Goal: Task Accomplishment & Management: Use online tool/utility

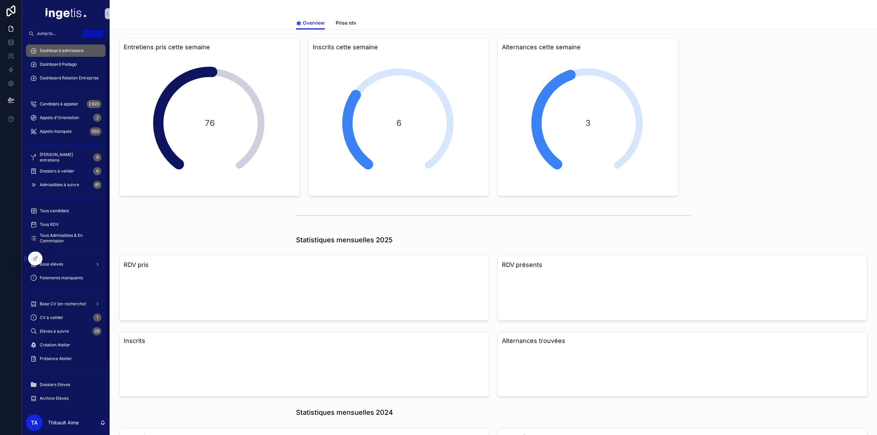
click at [57, 171] on span "Dossiers à valider" at bounding box center [57, 170] width 35 height 5
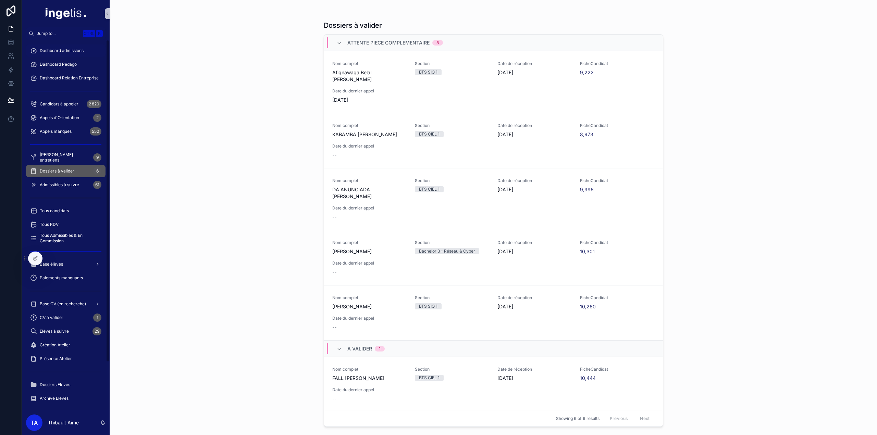
click at [74, 50] on span "Dashboard admissions" at bounding box center [62, 50] width 44 height 5
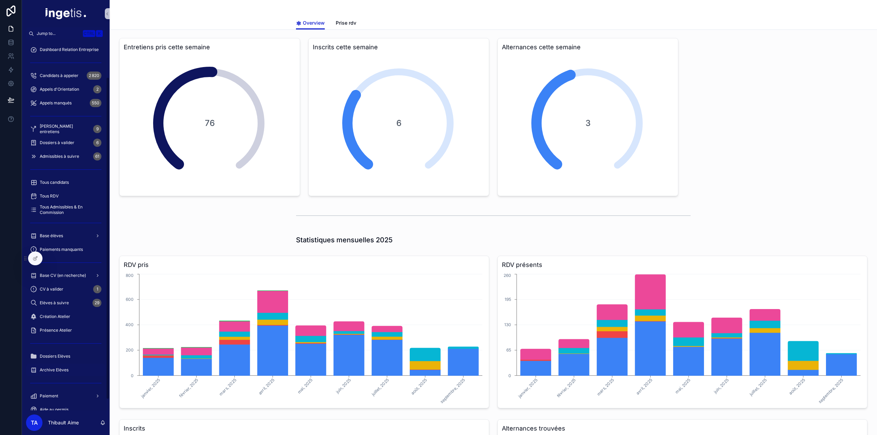
scroll to position [55, 0]
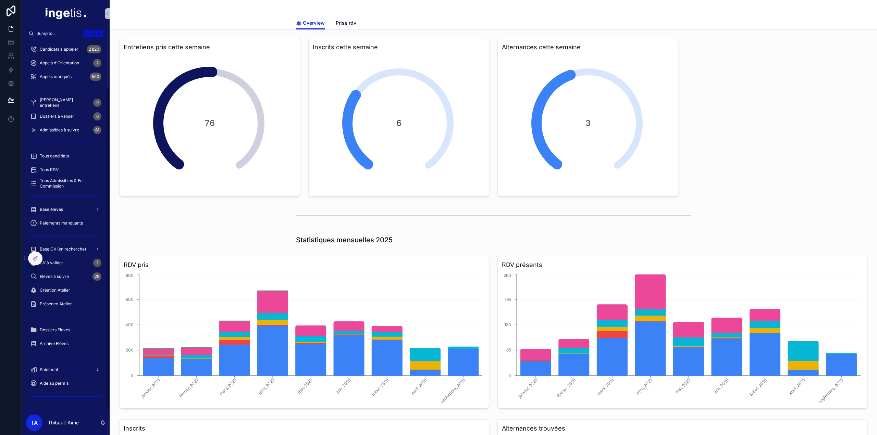
click at [55, 366] on div "Paiement" at bounding box center [65, 369] width 71 height 11
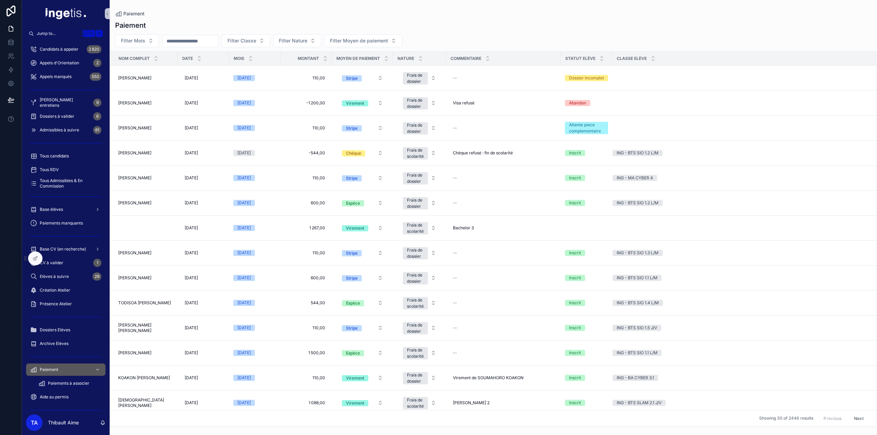
click at [70, 385] on span "Paiements à associer" at bounding box center [68, 383] width 41 height 5
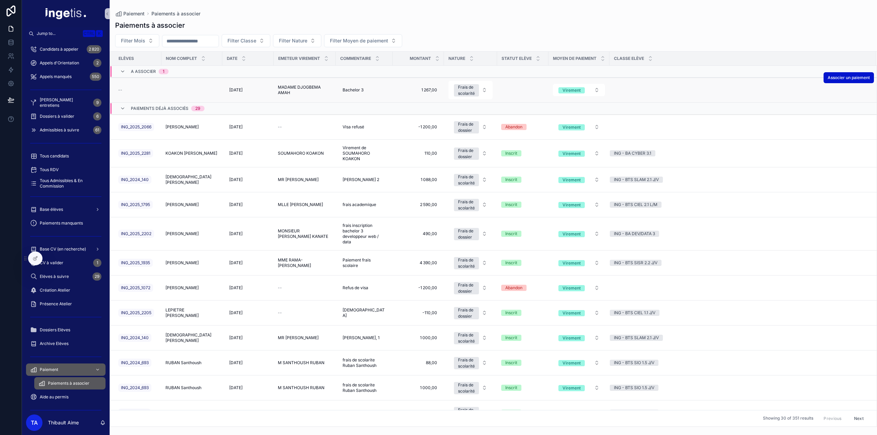
click at [311, 88] on span "MADAME DJOGBEMA AMAH" at bounding box center [305, 90] width 54 height 11
click at [75, 206] on div "Base élèves" at bounding box center [65, 209] width 71 height 11
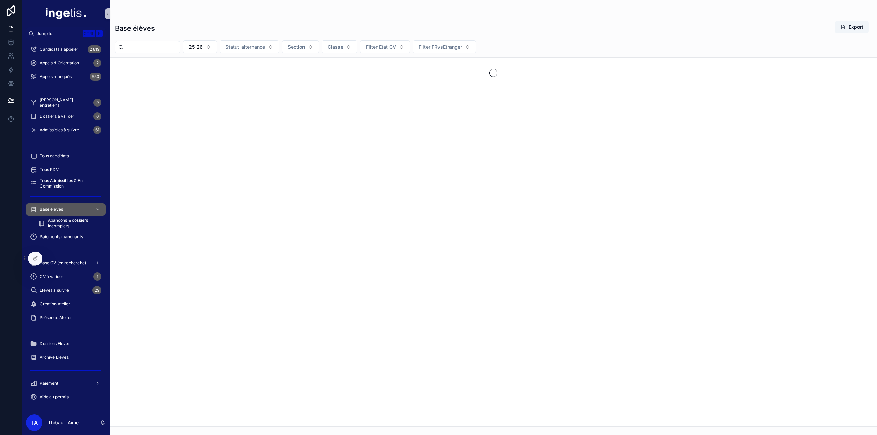
click at [180, 47] on input "scrollable content" at bounding box center [152, 47] width 56 height 10
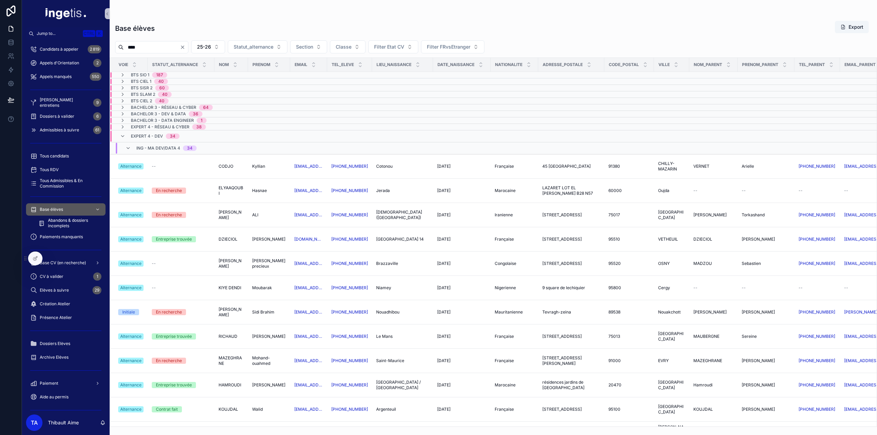
type input "****"
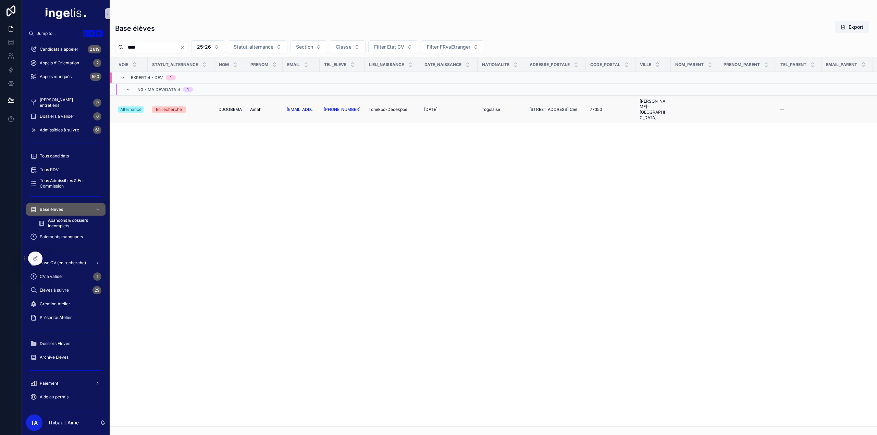
click at [228, 109] on span "DJOGBEMA" at bounding box center [230, 109] width 23 height 5
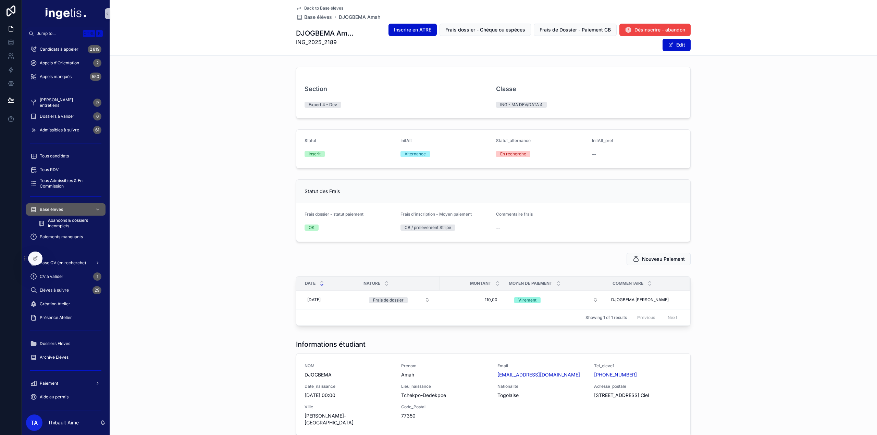
click at [317, 40] on span "ING_2025_2189" at bounding box center [325, 42] width 59 height 8
copy span "ING_2025_2189"
click at [63, 386] on div "Paiement" at bounding box center [65, 383] width 71 height 11
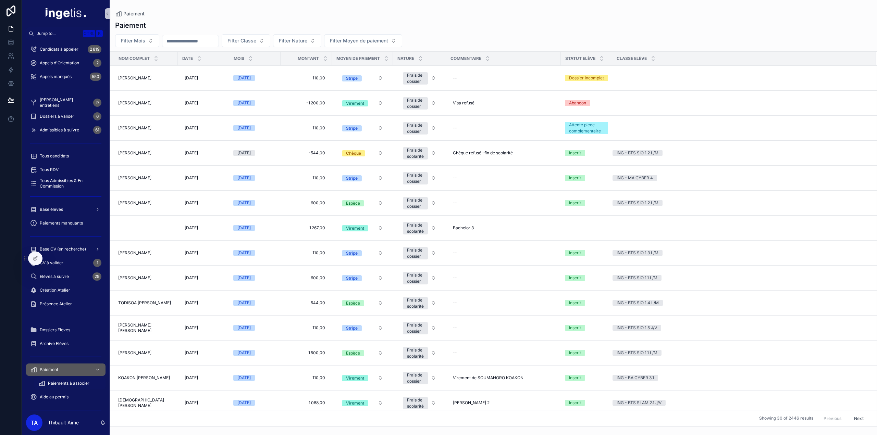
click at [70, 385] on span "Paiements à associer" at bounding box center [68, 383] width 41 height 5
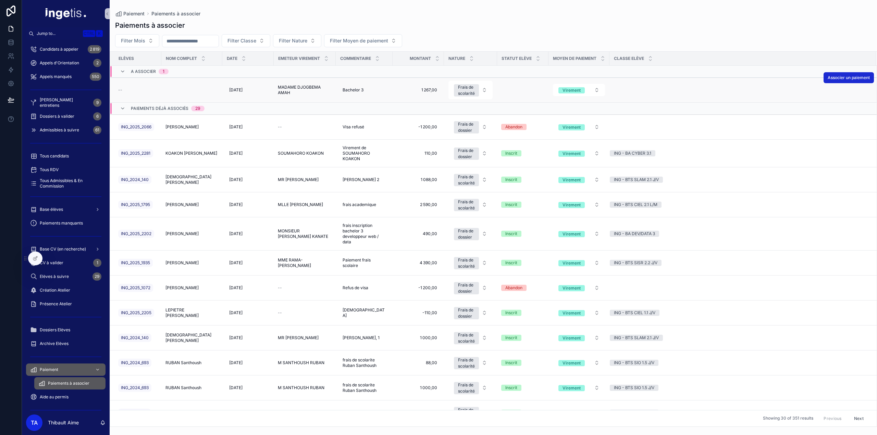
click at [852, 80] on button "Associer un paiement" at bounding box center [848, 77] width 50 height 11
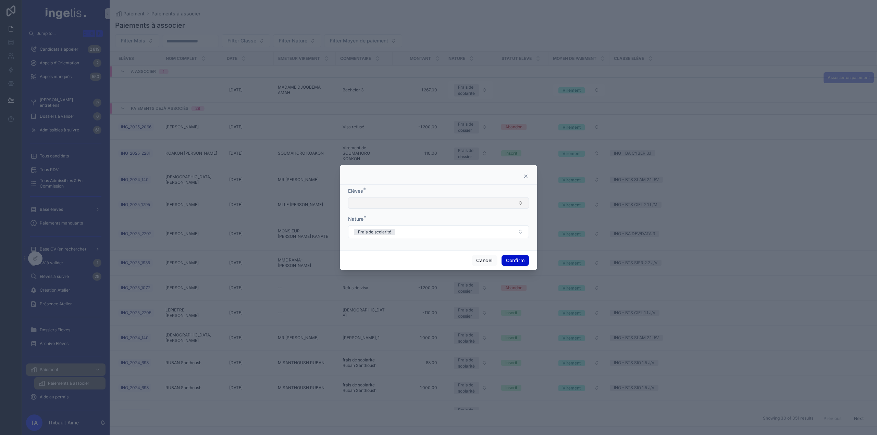
click at [383, 205] on button "Select Button" at bounding box center [438, 203] width 181 height 12
type input "**********"
click at [417, 229] on div "ING_2025_2189" at bounding box center [438, 230] width 177 height 11
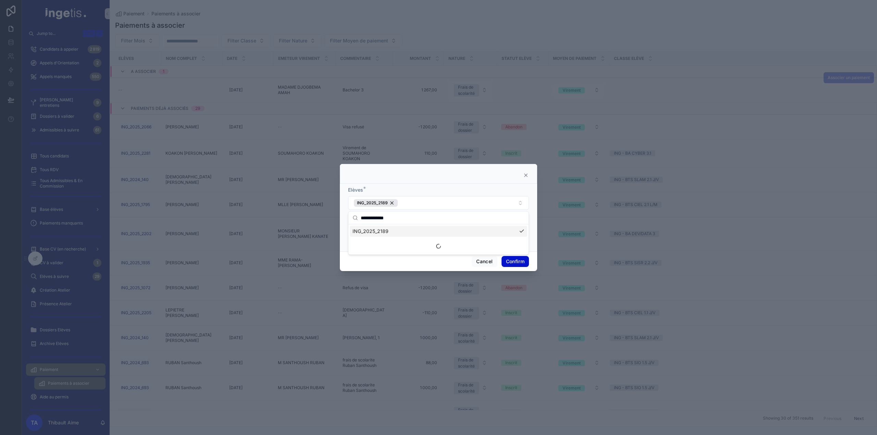
click at [419, 259] on div "Cancel Confirm" at bounding box center [438, 262] width 197 height 20
click at [517, 262] on button "Confirm" at bounding box center [514, 261] width 27 height 11
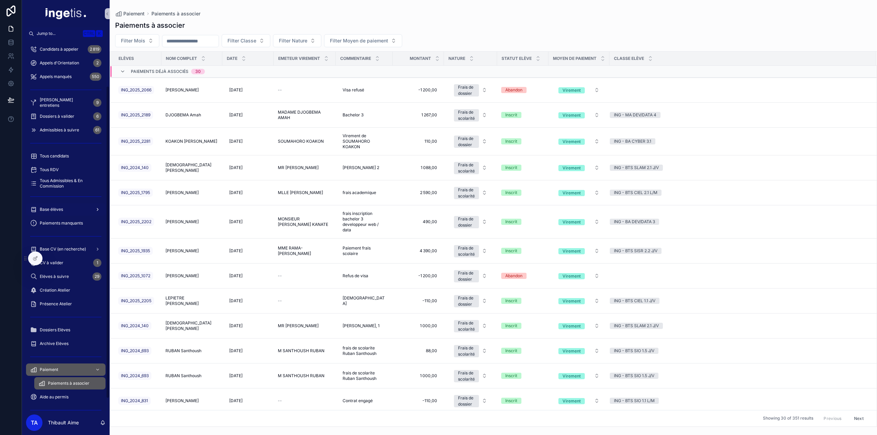
click at [58, 208] on span "Base élèves" at bounding box center [51, 209] width 23 height 5
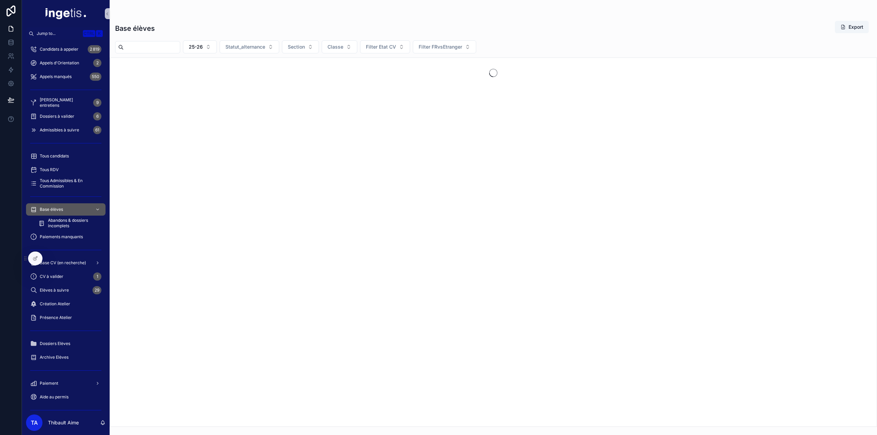
click at [177, 45] on input "scrollable content" at bounding box center [152, 47] width 56 height 10
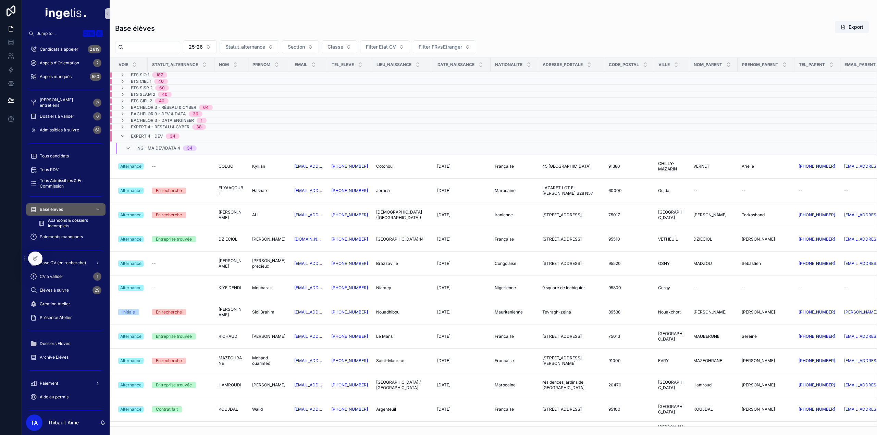
type input "*"
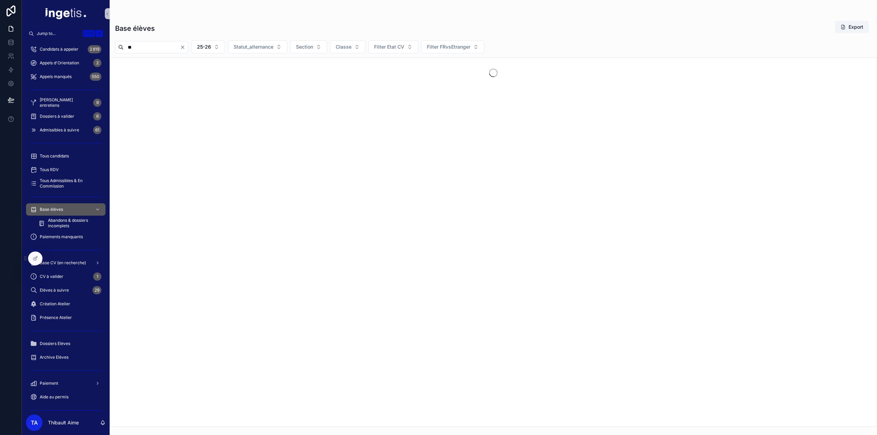
click at [166, 75] on div "scrollable content" at bounding box center [493, 73] width 766 height 30
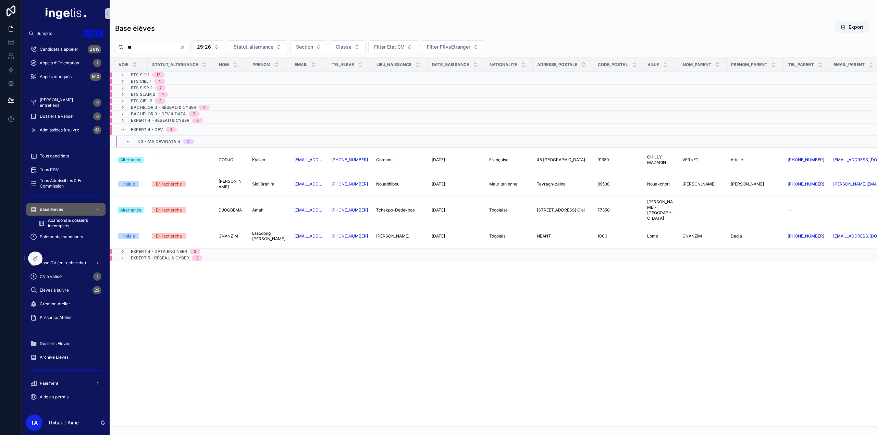
click at [175, 50] on input "**" at bounding box center [152, 47] width 56 height 10
type input "********"
click at [184, 33] on div "Base élèves Export" at bounding box center [493, 29] width 756 height 16
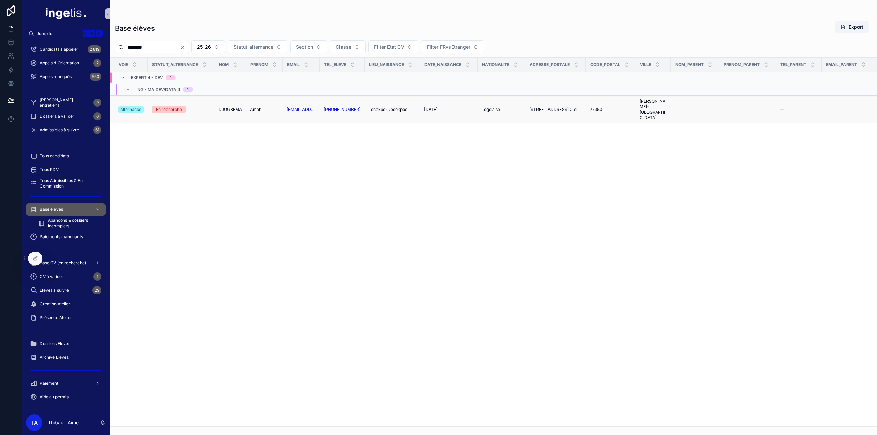
click at [242, 107] on td "DJOGBEMA DJOGBEMA" at bounding box center [230, 110] width 32 height 28
click at [240, 107] on span "DJOGBEMA" at bounding box center [230, 109] width 23 height 5
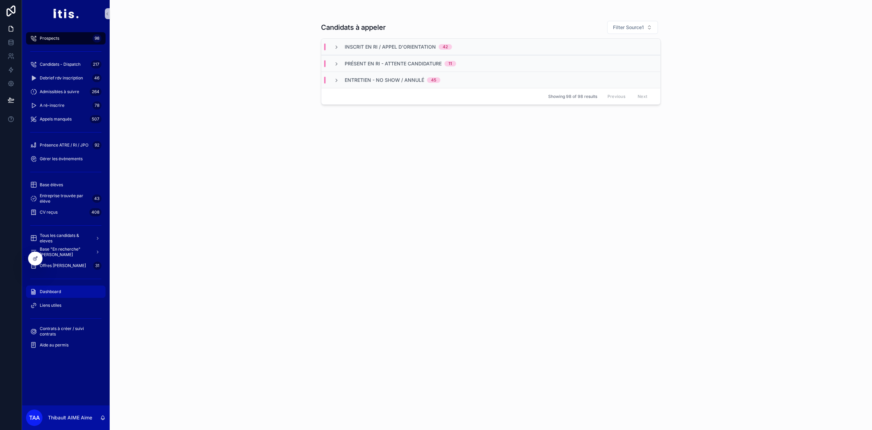
click at [57, 289] on div "Dashboard" at bounding box center [65, 291] width 71 height 11
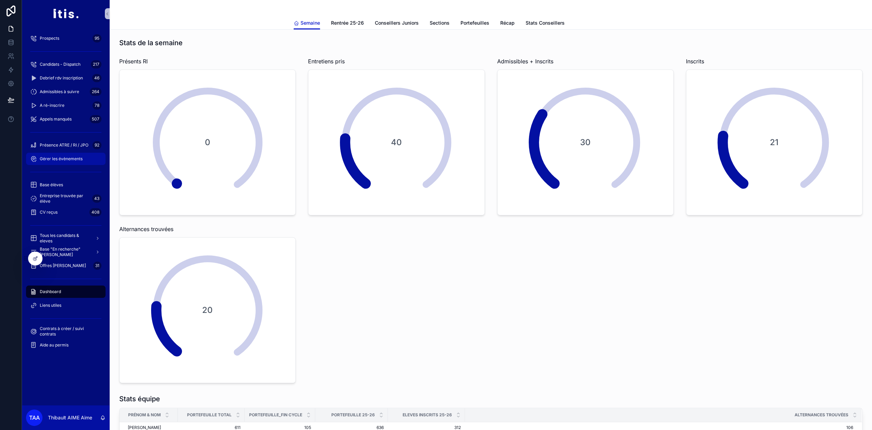
click at [51, 164] on link "Gérer les évènements" at bounding box center [65, 159] width 79 height 12
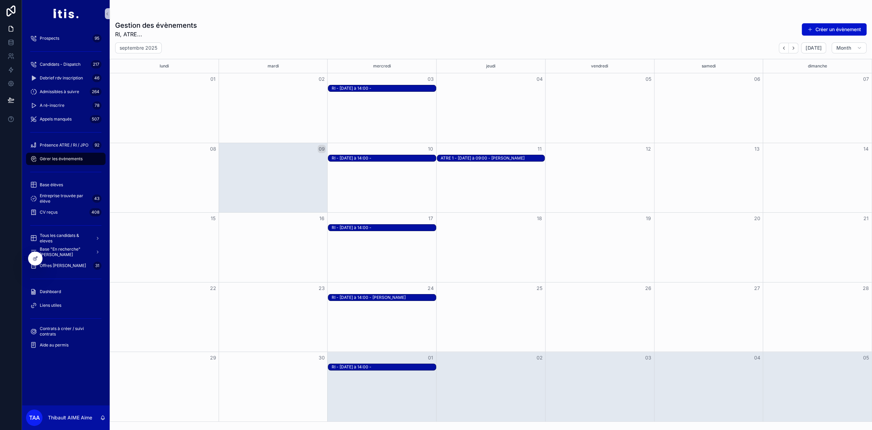
click at [386, 159] on div "RI - [DATE] à 14:00 -" at bounding box center [384, 157] width 104 height 5
click at [370, 160] on div "RI - [DATE] à 14:00 -" at bounding box center [384, 157] width 104 height 5
click at [367, 230] on div "RI - [DATE] à 14:00 -" at bounding box center [384, 227] width 104 height 5
click at [376, 83] on div "03" at bounding box center [381, 79] width 109 height 12
click at [466, 156] on div "ATRE 1 - [DATE] à 09:00 - [PERSON_NAME]" at bounding box center [492, 157] width 104 height 5
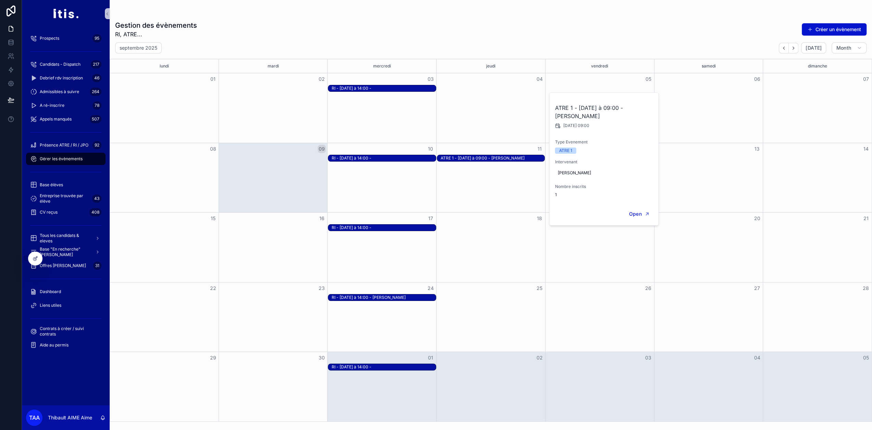
click at [462, 149] on div "11" at bounding box center [490, 149] width 109 height 12
